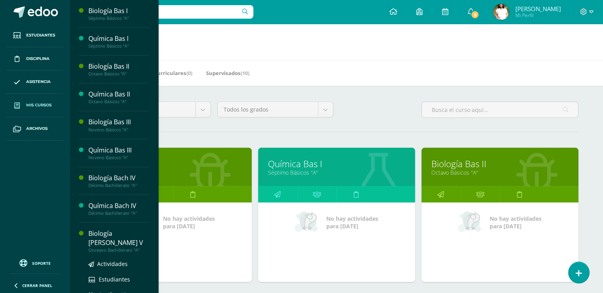
click at [132, 247] on div "Biología [PERSON_NAME] V" at bounding box center [118, 238] width 60 height 18
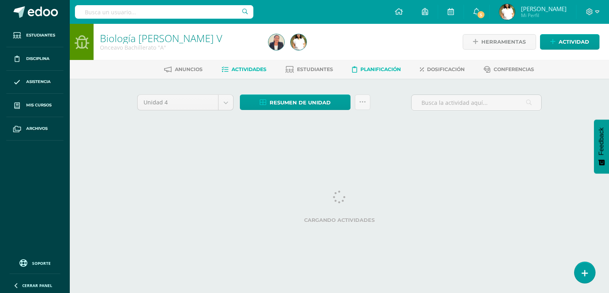
click at [392, 72] on span "Planificación" at bounding box center [380, 69] width 40 height 6
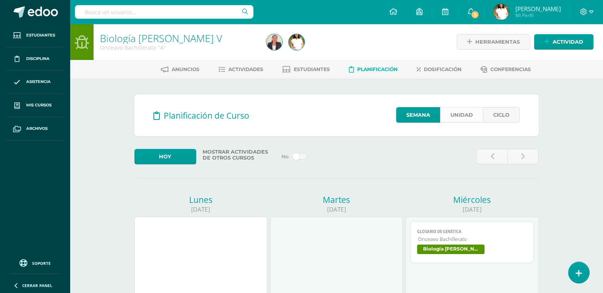
click at [465, 122] on link "Unidad" at bounding box center [461, 114] width 43 height 15
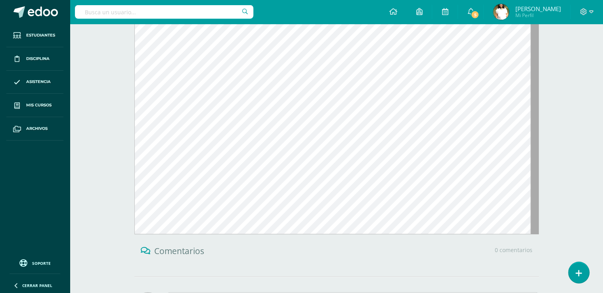
scroll to position [181, 0]
